Goal: Communication & Community: Connect with others

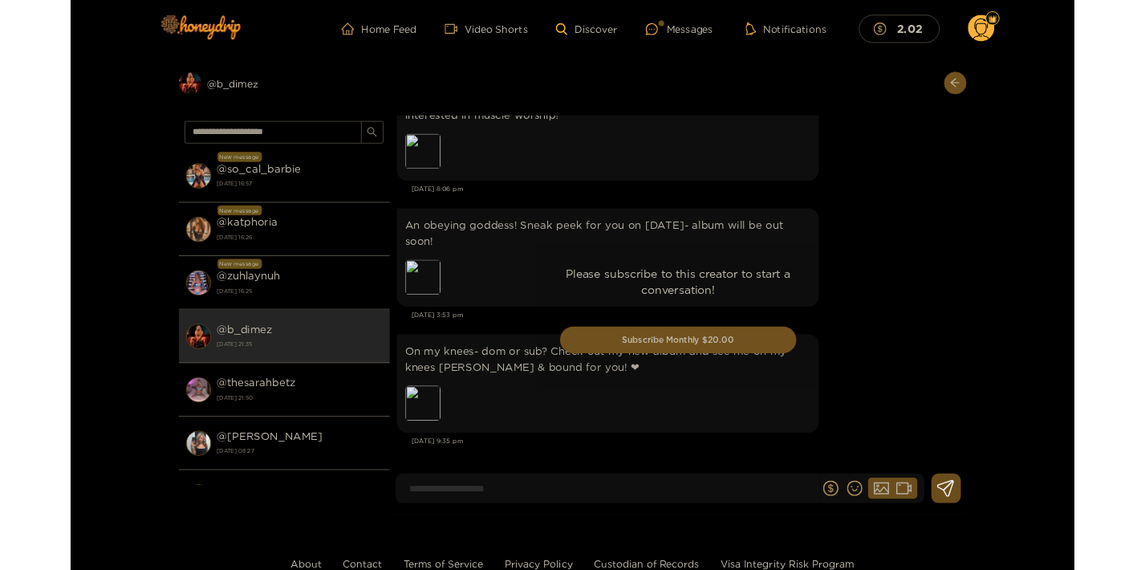
scroll to position [3253, 0]
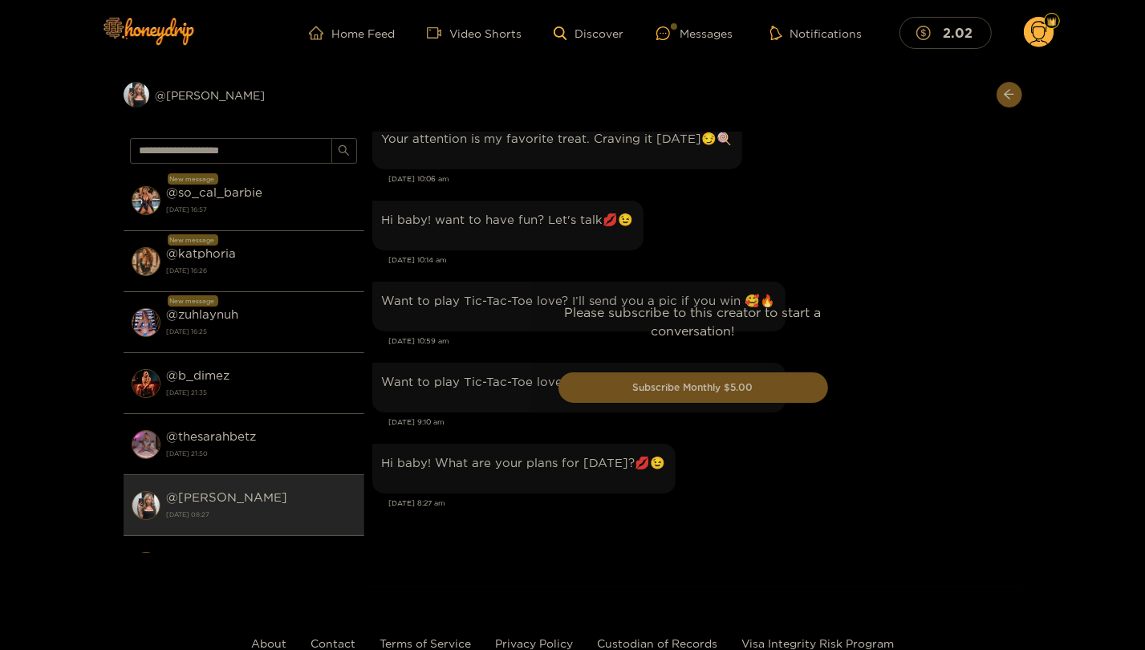
scroll to position [1663, 0]
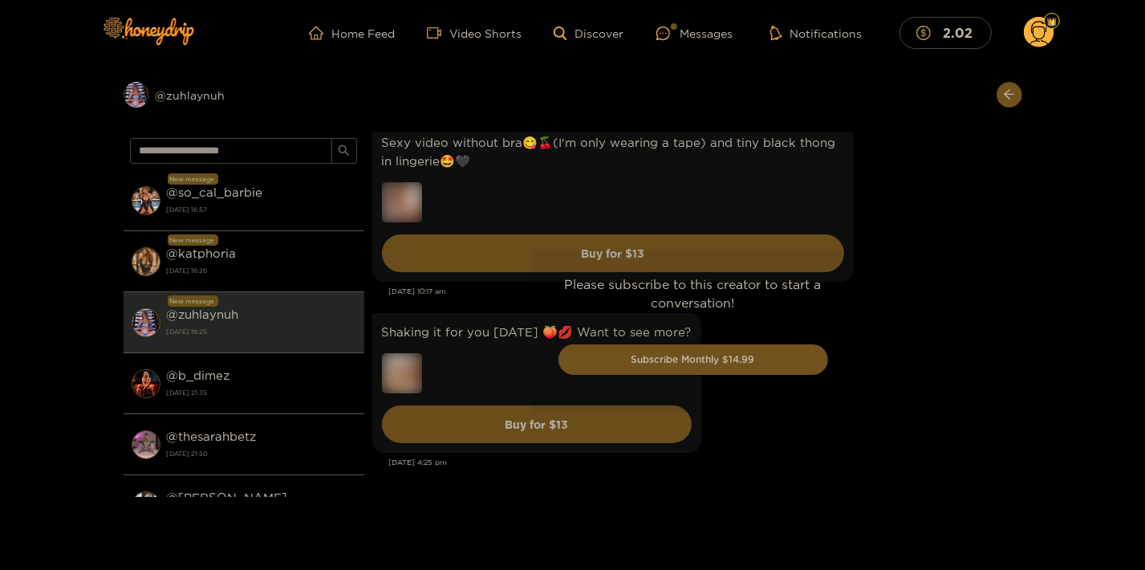
scroll to position [4325, 0]
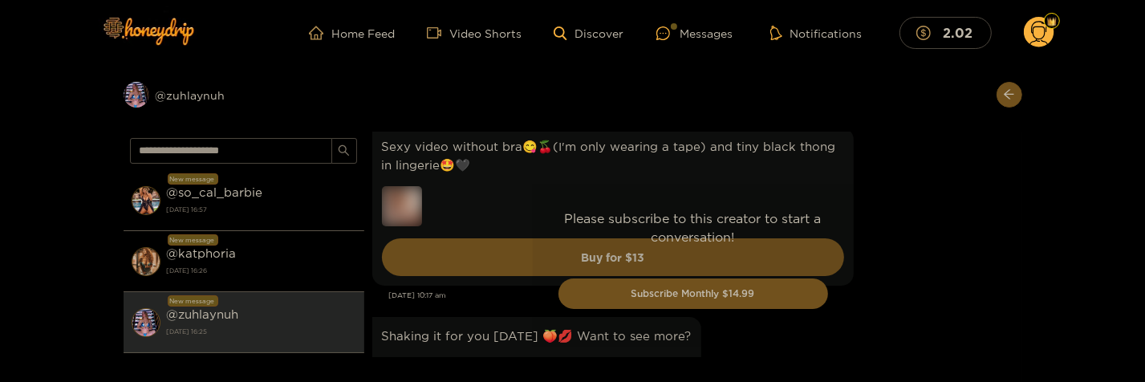
click at [56, 197] on div "Preview @ zuhlaynuh New message @ so_cal_barbie 9 August 2025 16:57 New message…" at bounding box center [572, 232] width 1145 height 333
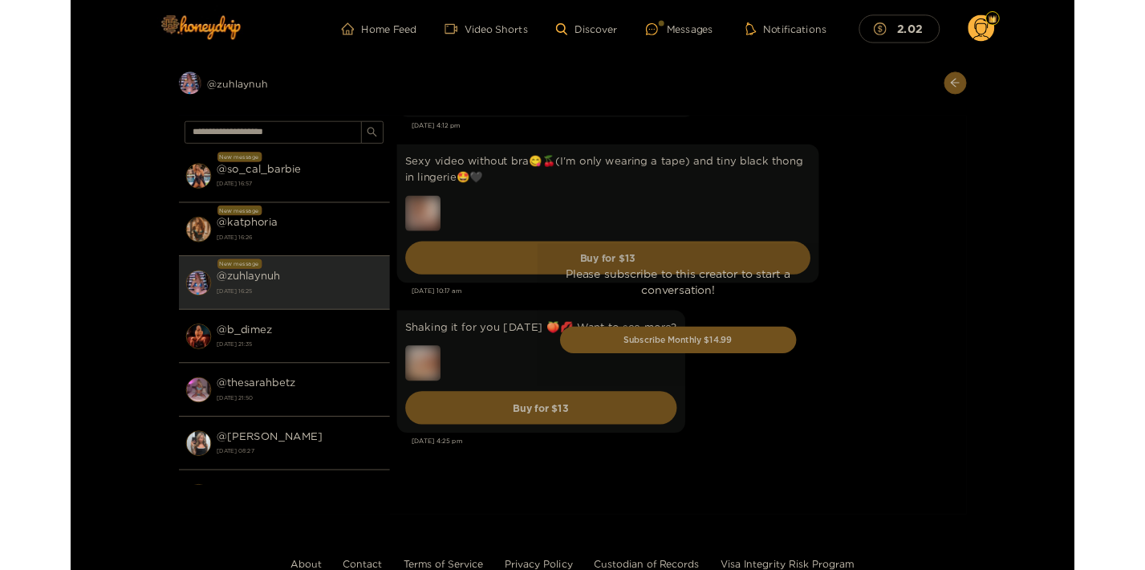
scroll to position [4288, 0]
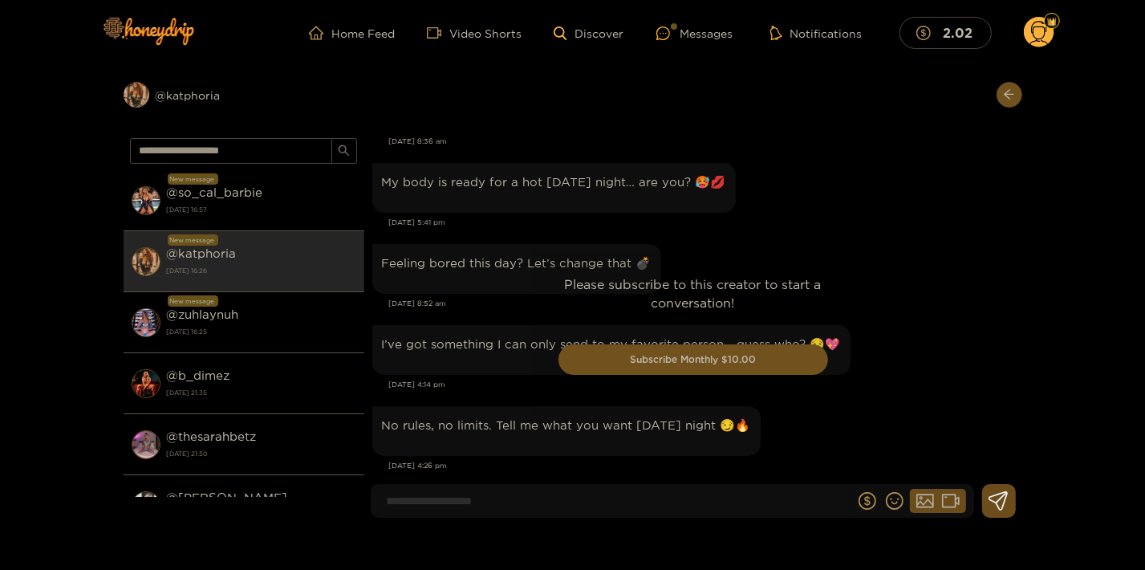
scroll to position [2537, 0]
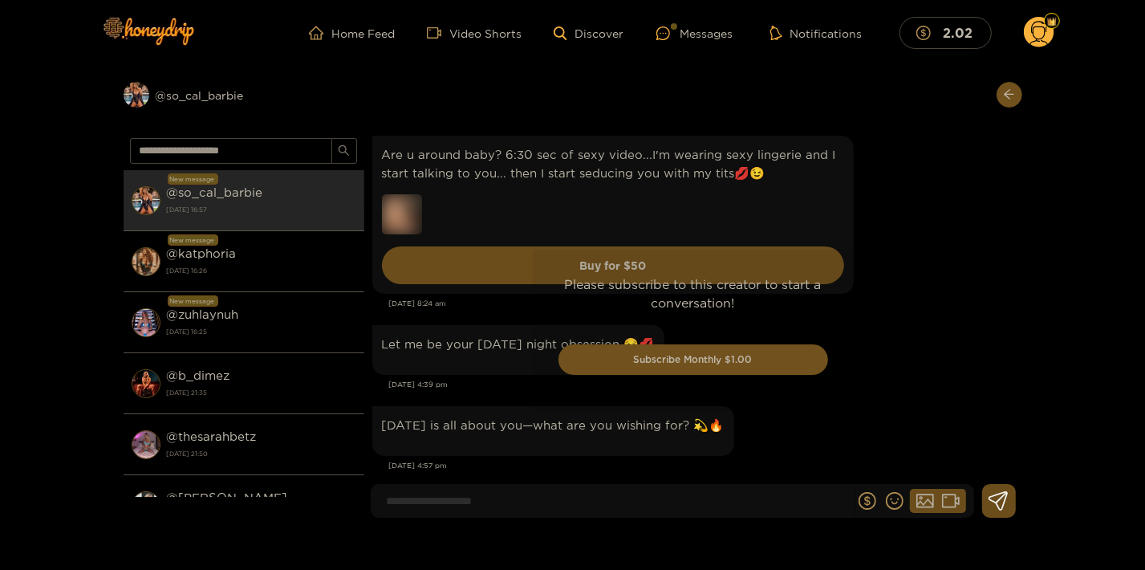
scroll to position [2555, 0]
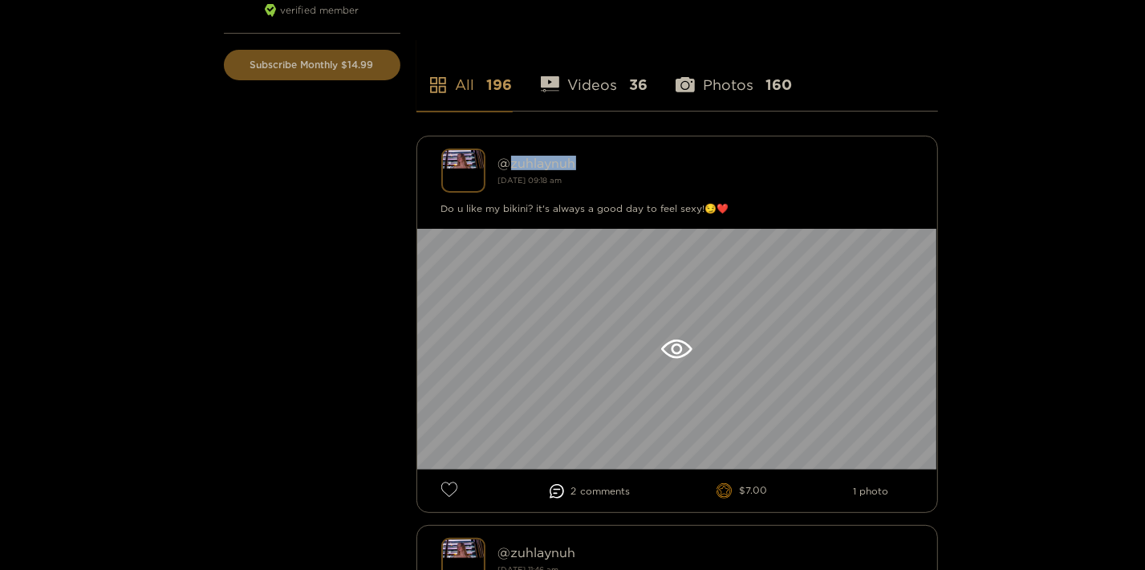
scroll to position [347, 0]
